Goal: Task Accomplishment & Management: Complete application form

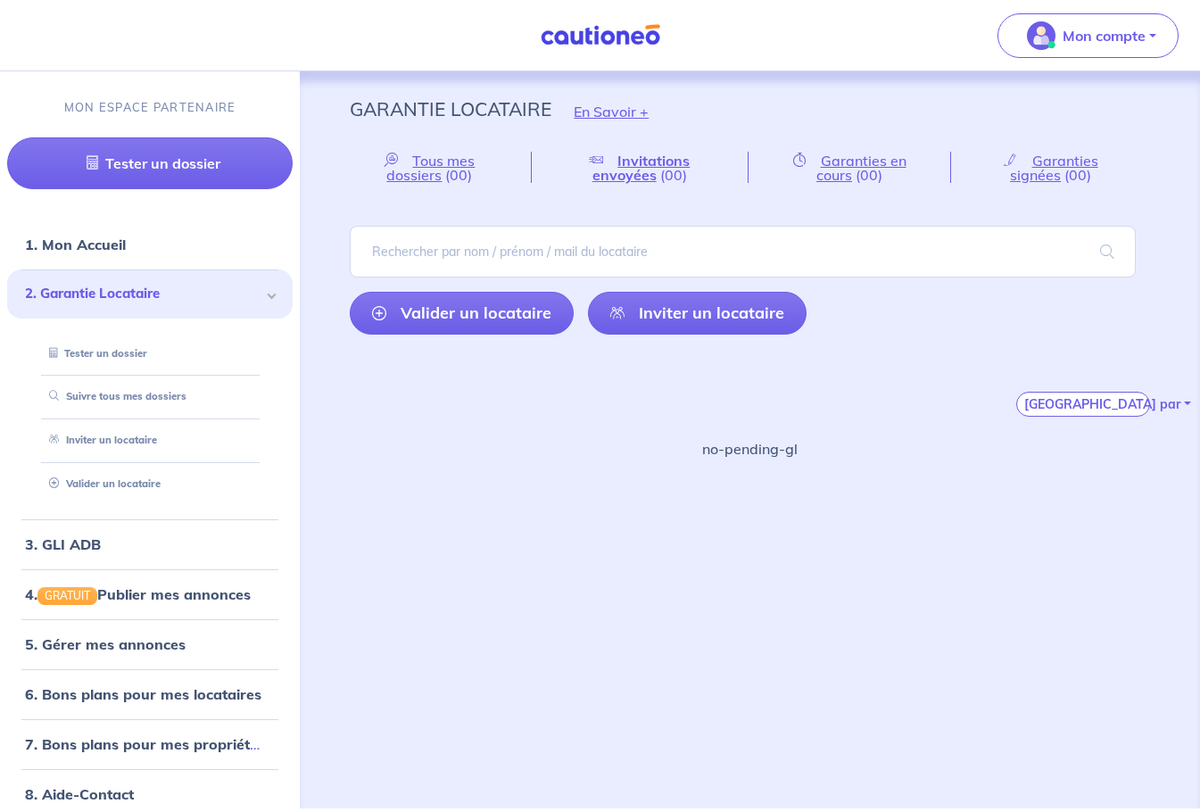
scroll to position [70, 0]
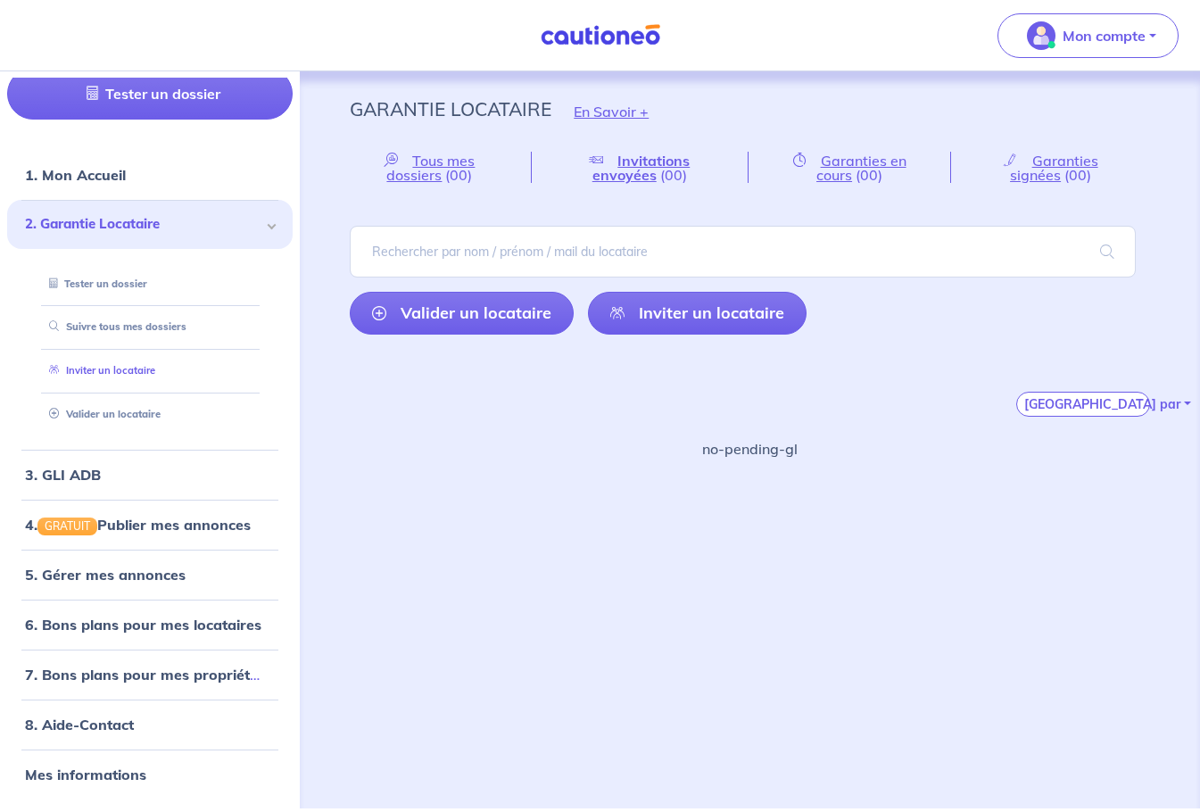
click at [132, 365] on link "Inviter un locataire" at bounding box center [98, 370] width 113 height 12
select select "FR"
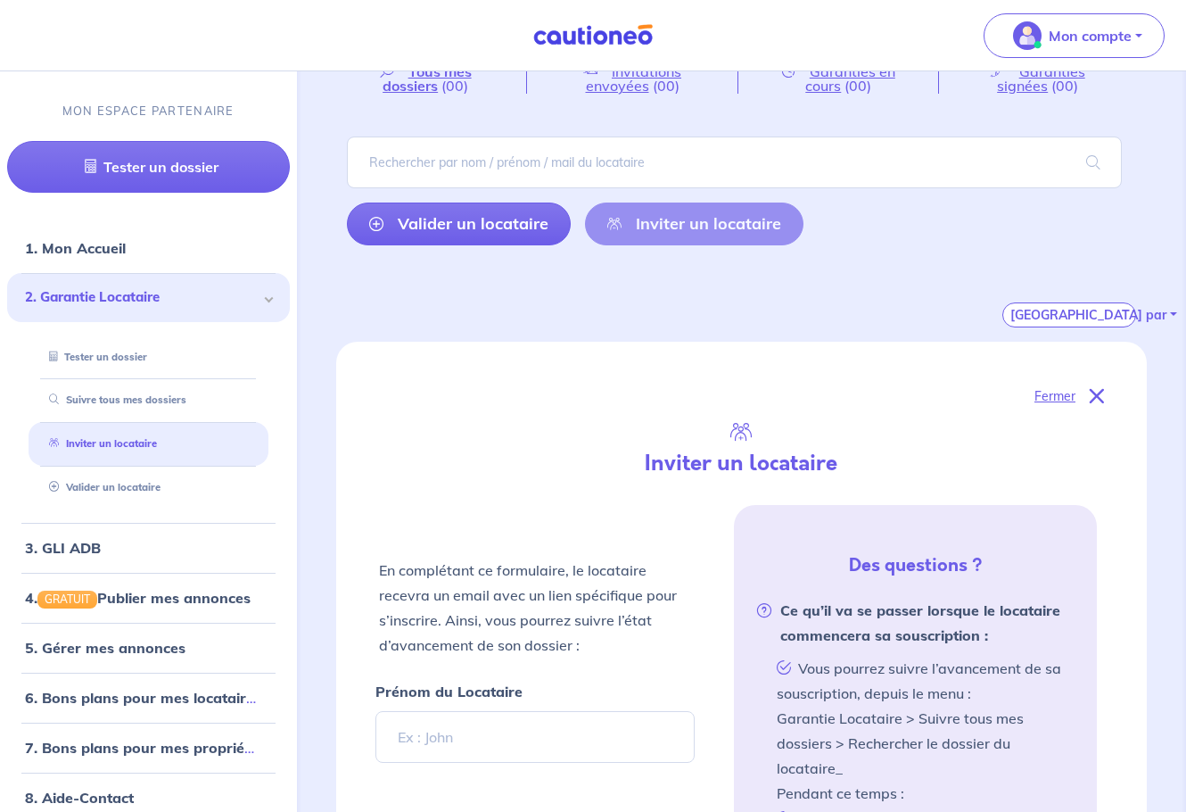
click at [132, 305] on span "2. Garantie Locataire" at bounding box center [142, 297] width 234 height 21
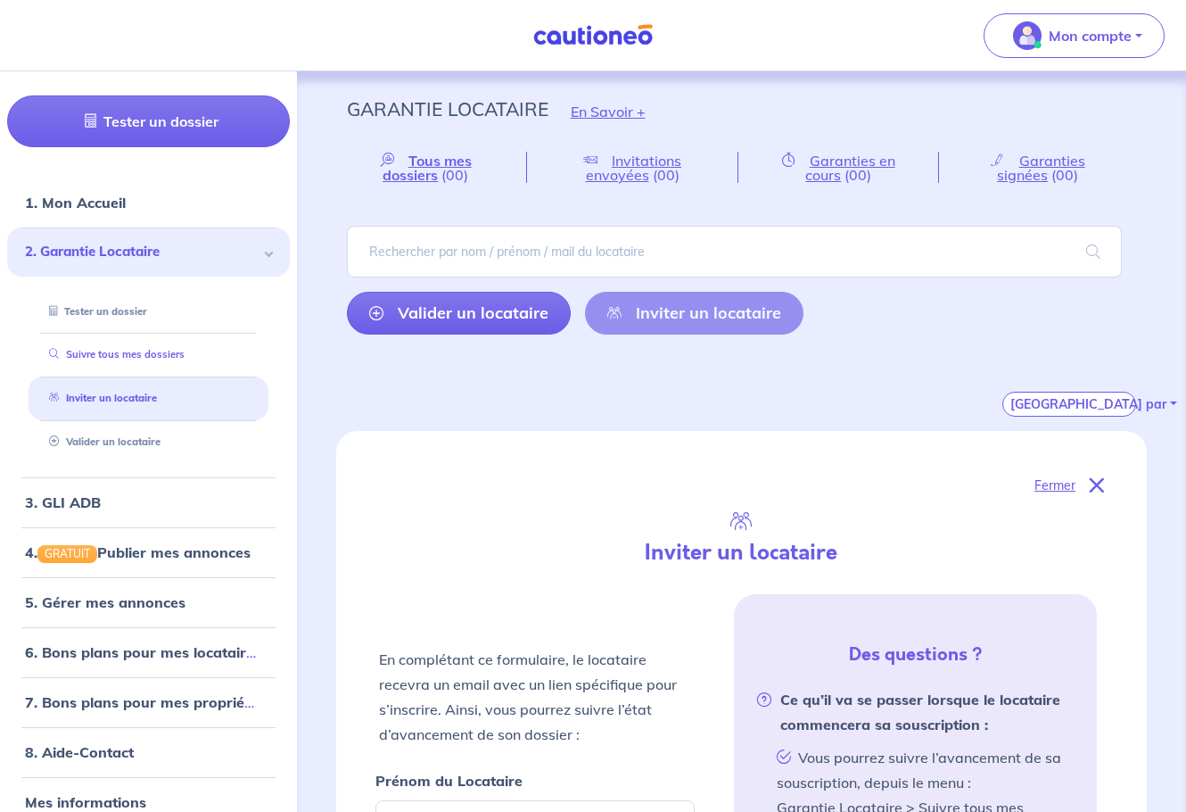
scroll to position [70, 0]
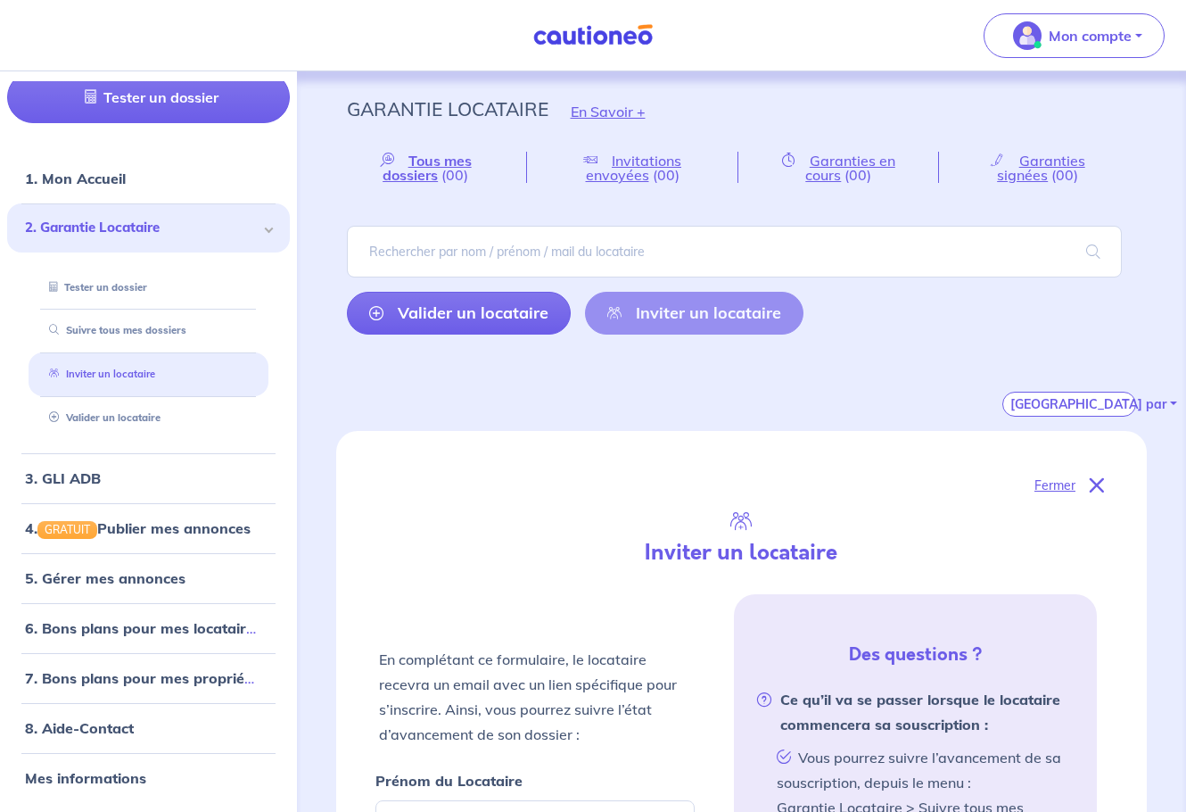
click at [142, 390] on li "Inviter un locataire" at bounding box center [149, 374] width 240 height 44
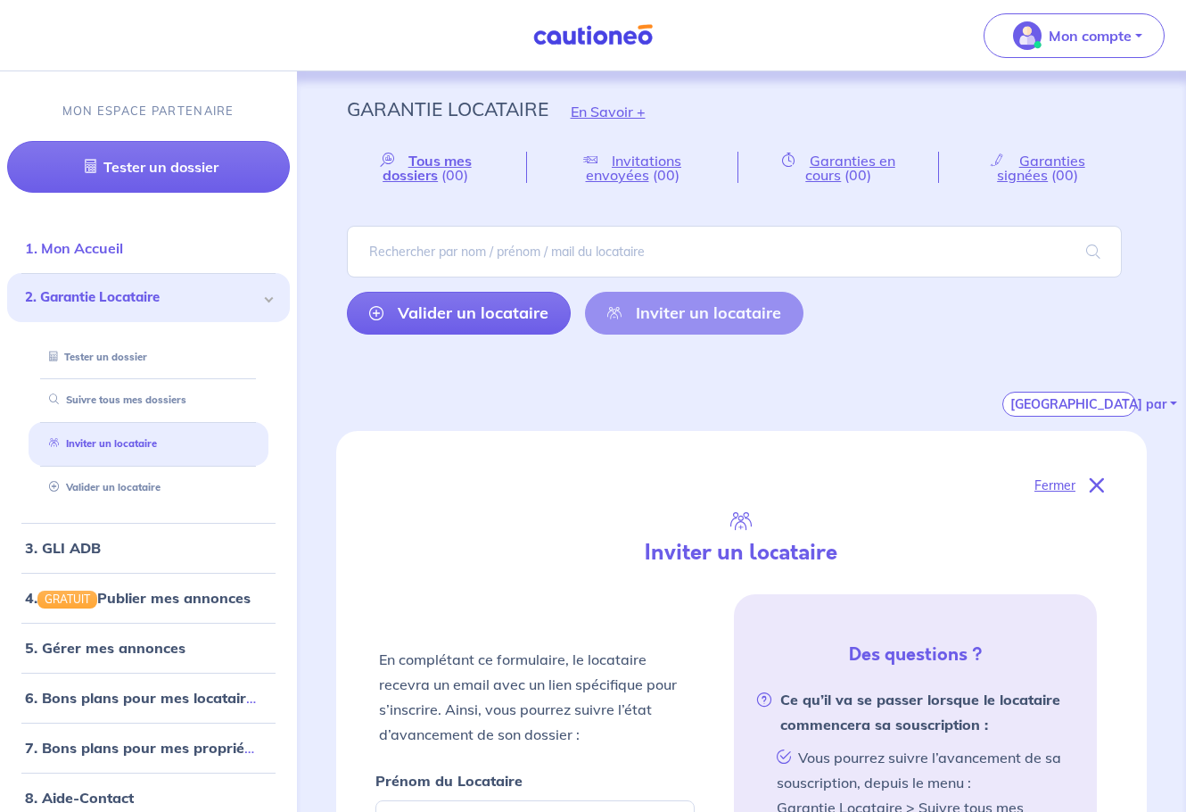
click at [102, 250] on link "1. Mon Accueil" at bounding box center [74, 248] width 98 height 18
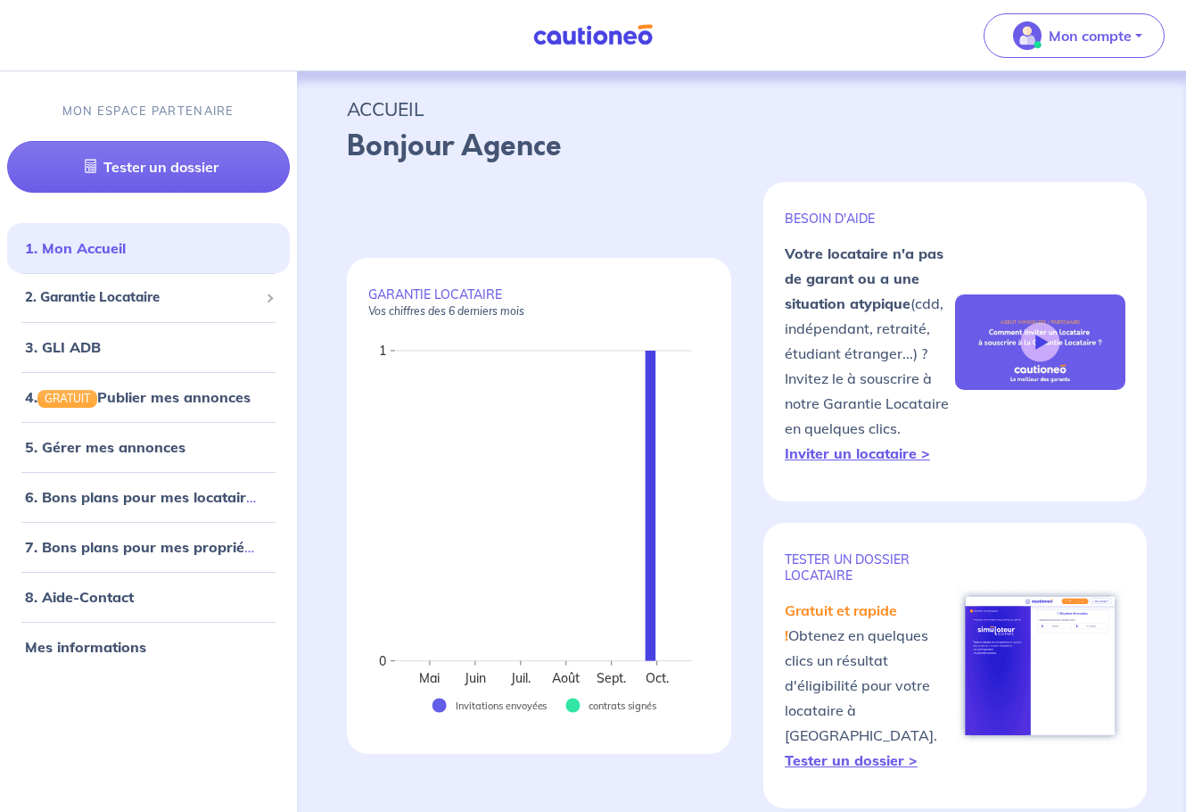
click at [643, 526] on rect at bounding box center [539, 533] width 342 height 400
click at [70, 292] on span "2. Garantie Locataire" at bounding box center [142, 297] width 234 height 21
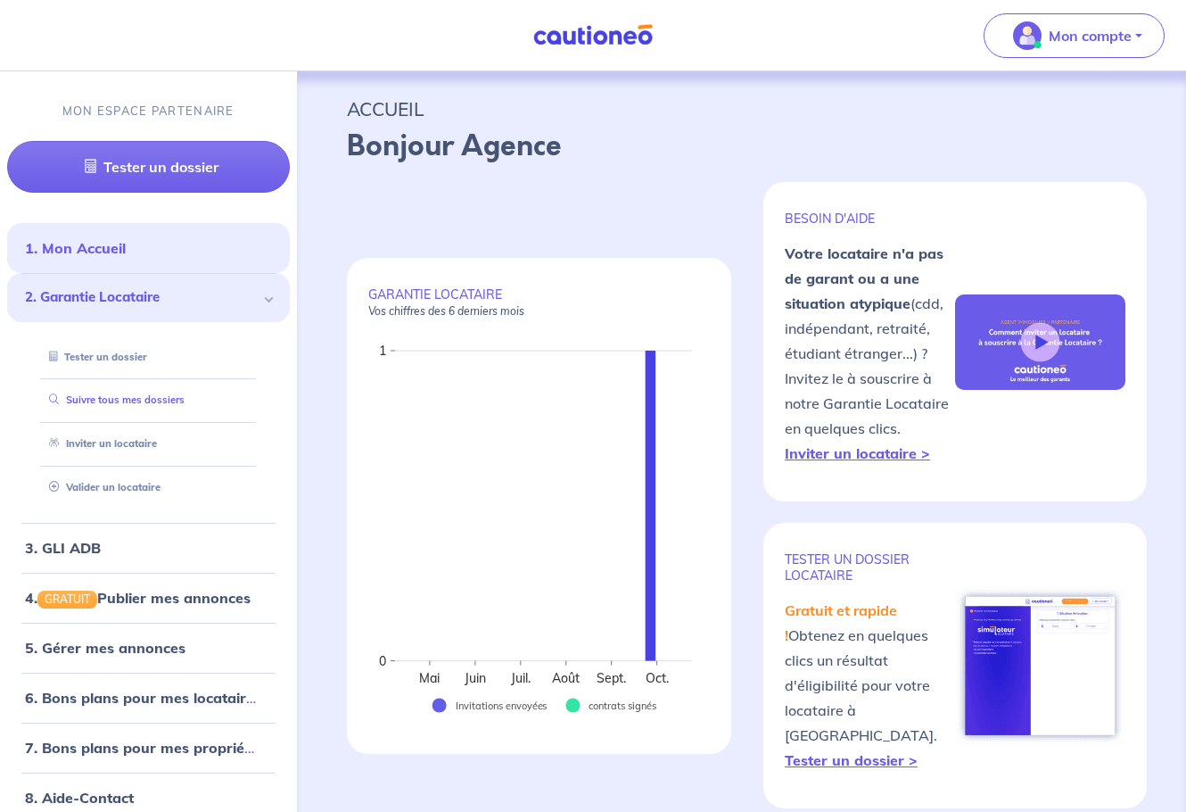
click at [87, 393] on link "Suivre tous mes dossiers" at bounding box center [113, 399] width 143 height 12
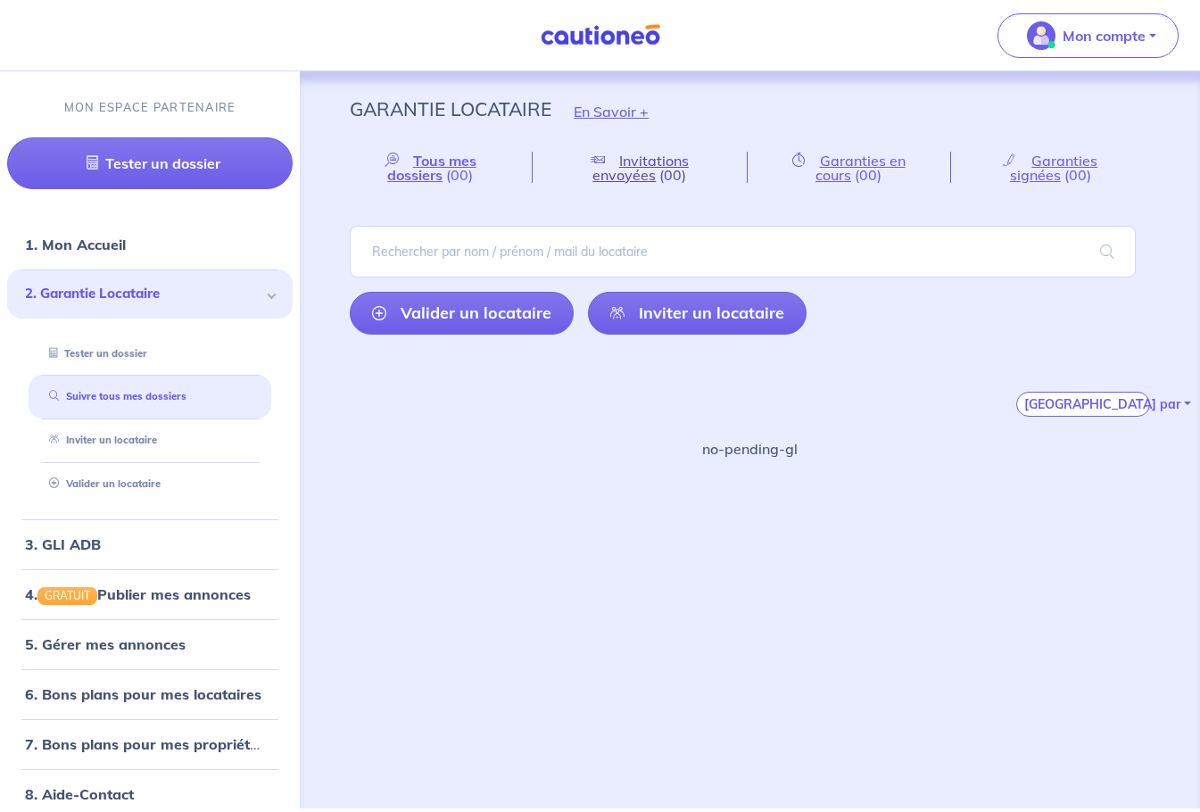
click at [648, 176] on span "Invitations envoyées" at bounding box center [640, 168] width 96 height 32
click at [648, 176] on span "Invitations envoyées" at bounding box center [641, 168] width 98 height 32
click at [723, 567] on div "Garantie Locataire En Savoir + Tous mes dossiers (00) Invitations envoyées (00)…" at bounding box center [750, 439] width 900 height 737
